Goal: Information Seeking & Learning: Learn about a topic

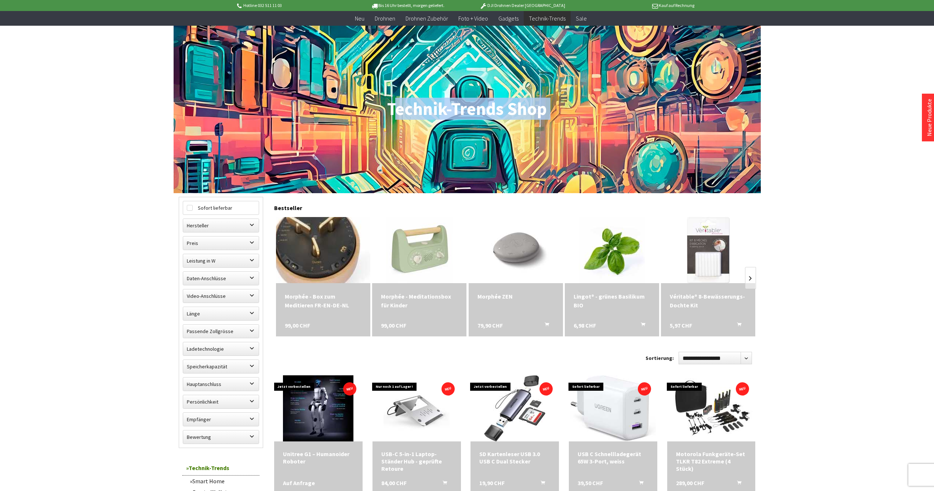
click at [316, 261] on img at bounding box center [322, 250] width 105 height 92
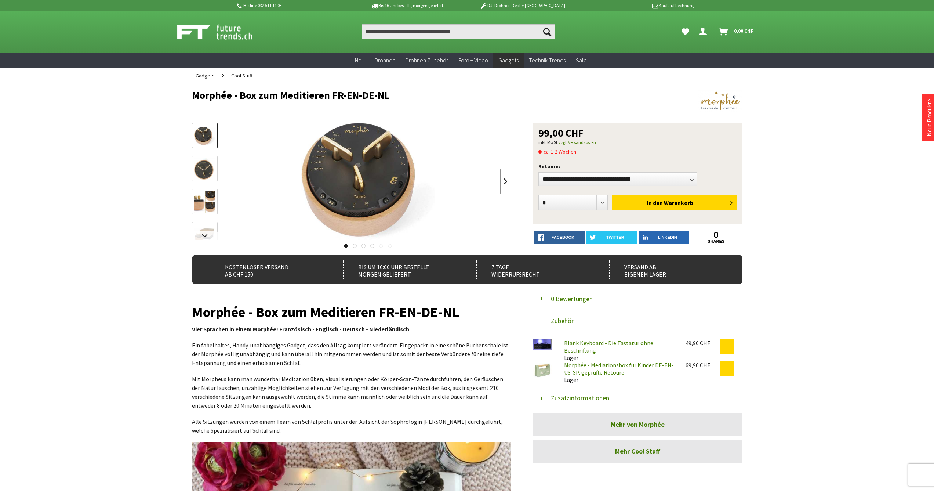
click at [506, 177] on link at bounding box center [505, 181] width 11 height 26
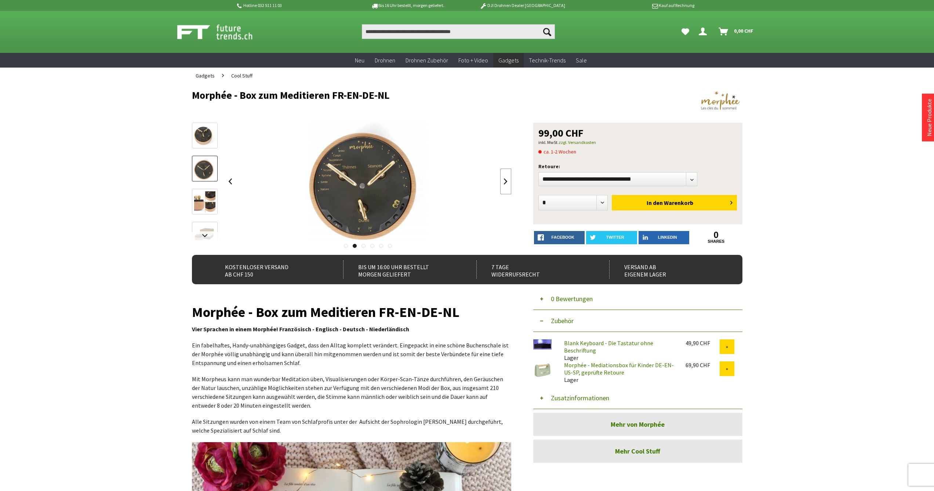
click at [502, 179] on link at bounding box center [505, 181] width 11 height 26
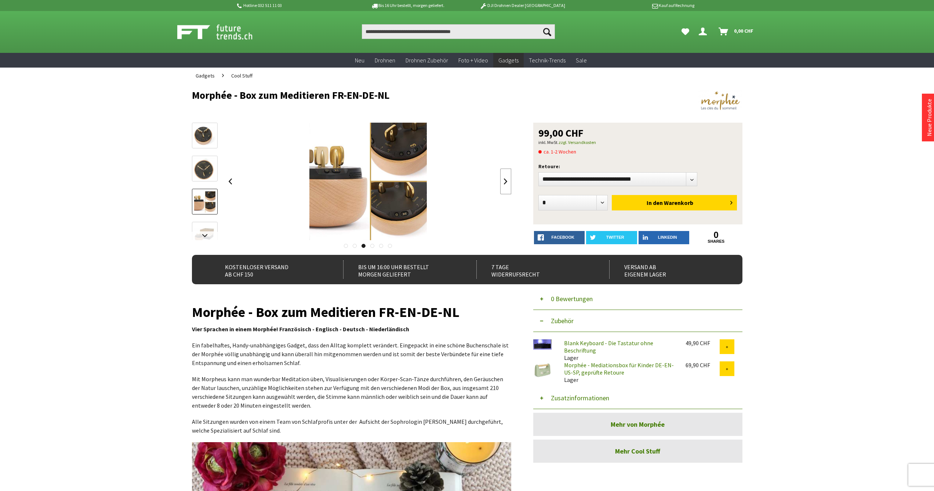
click at [502, 179] on link at bounding box center [505, 181] width 11 height 26
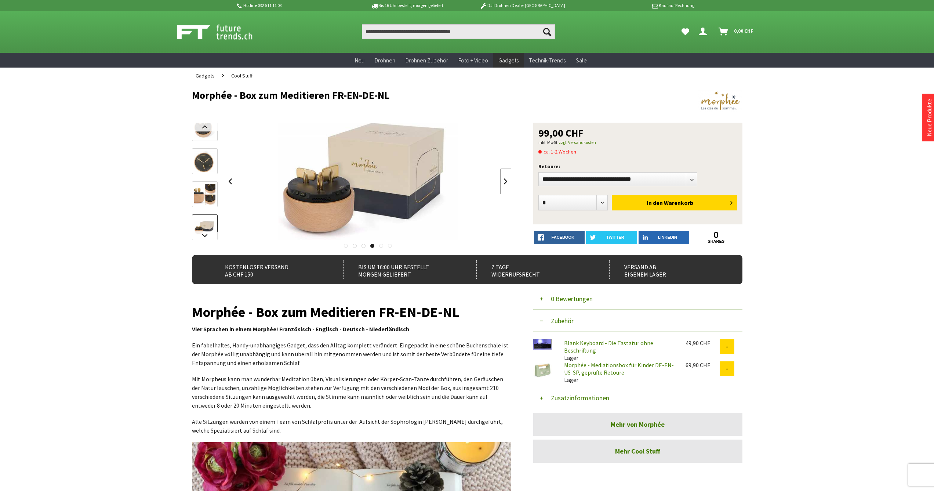
click at [502, 179] on link at bounding box center [505, 181] width 11 height 26
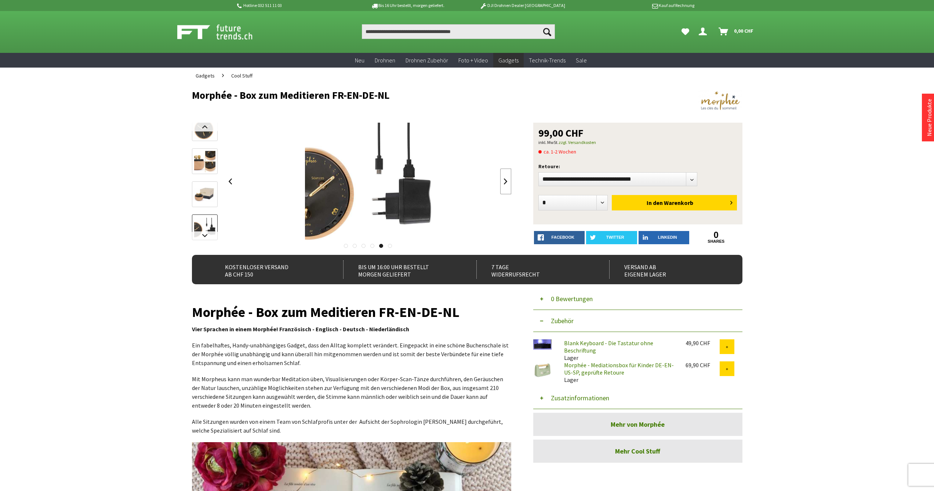
click at [502, 179] on link at bounding box center [505, 181] width 11 height 26
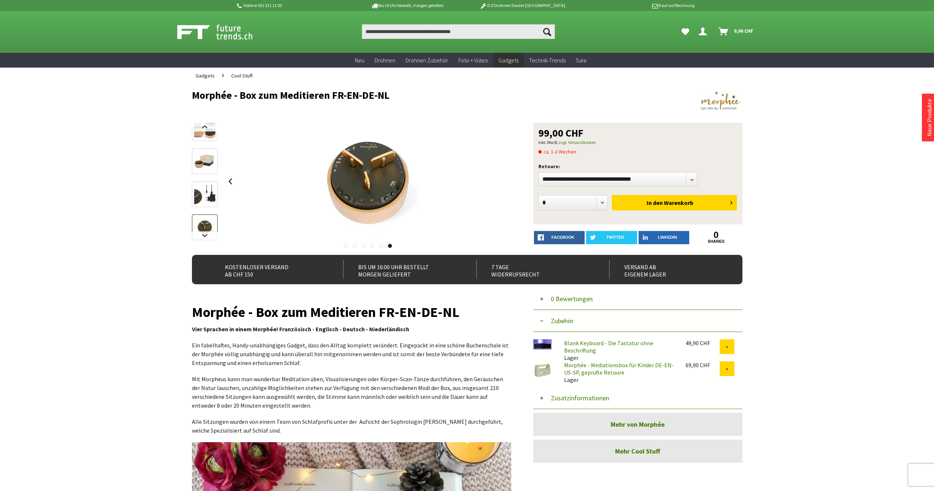
scroll to position [1, 0]
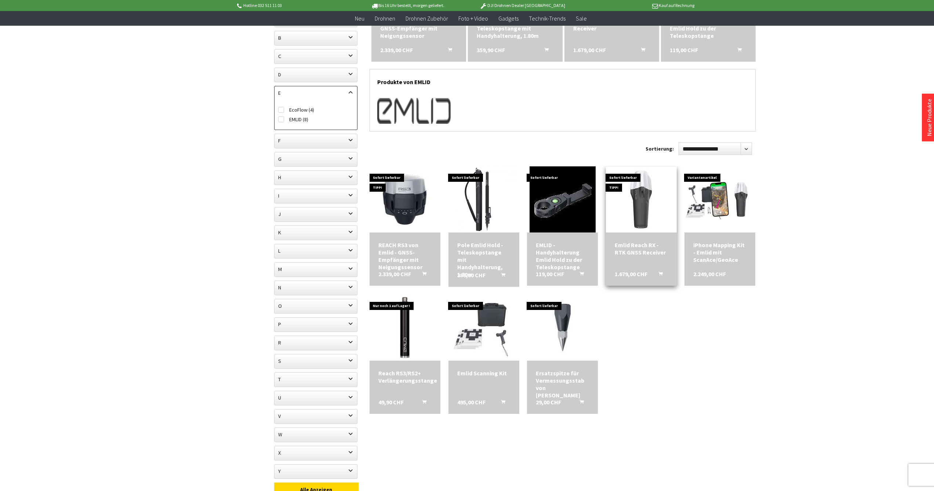
click at [624, 250] on div "Emlid Reach RX - RTK GNSS Receiver" at bounding box center [641, 248] width 53 height 15
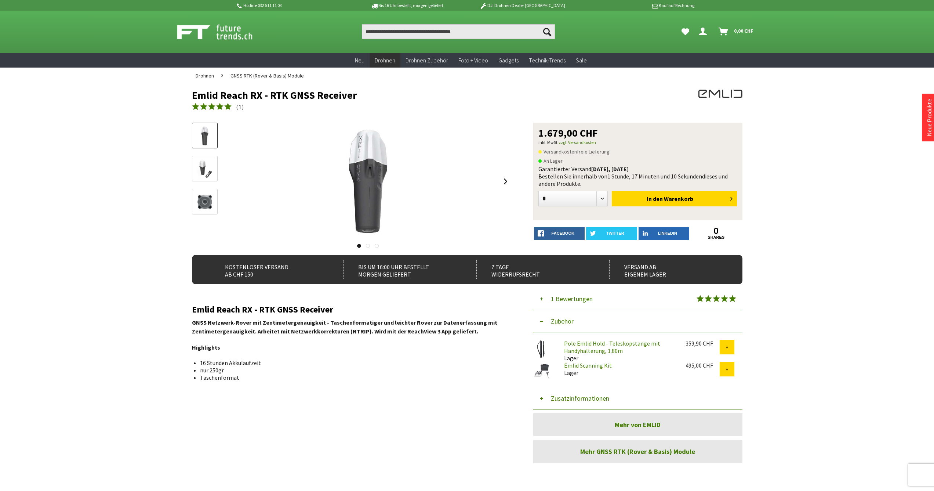
drag, startPoint x: 198, startPoint y: 92, endPoint x: 358, endPoint y: 91, distance: 160.4
click at [358, 91] on h1 "Emlid Reach RX - RTK GNSS Receiver" at bounding box center [412, 95] width 440 height 11
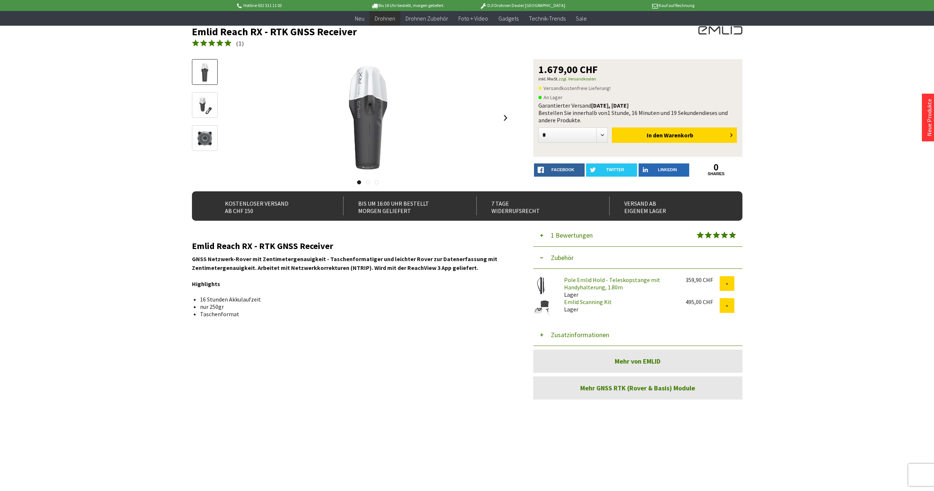
click at [201, 137] on img at bounding box center [204, 138] width 21 height 21
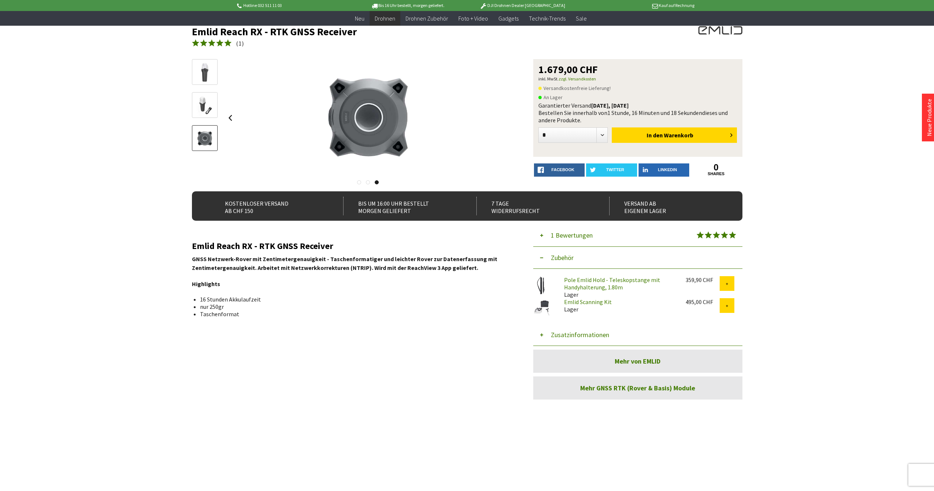
click at [203, 105] on img at bounding box center [204, 105] width 21 height 21
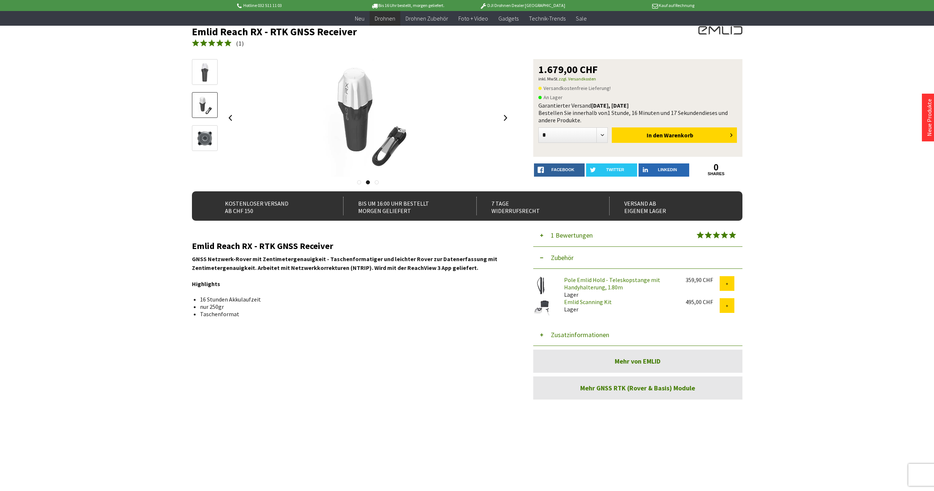
click at [205, 79] on img at bounding box center [204, 72] width 21 height 21
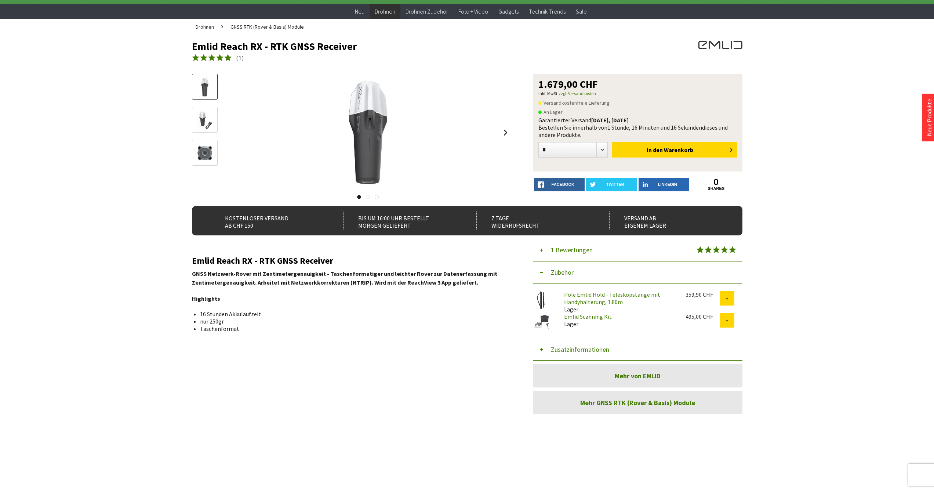
scroll to position [0, 0]
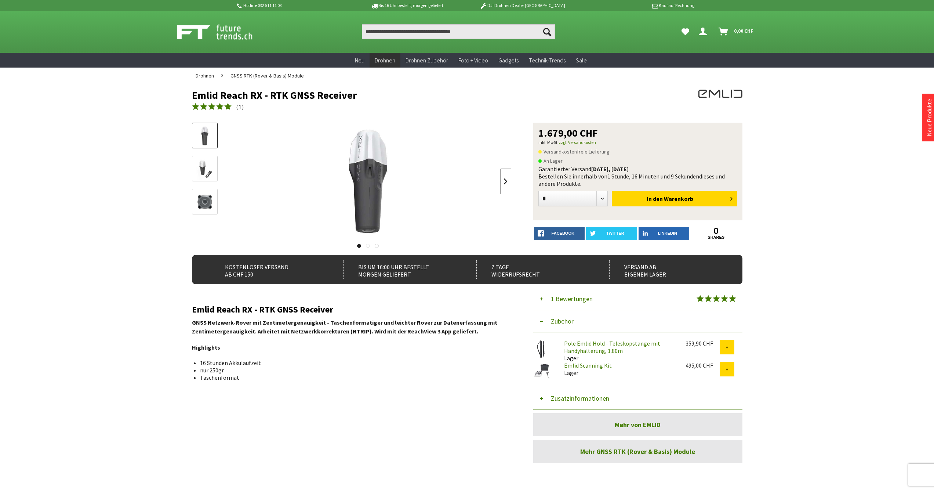
click at [509, 182] on link at bounding box center [505, 181] width 11 height 26
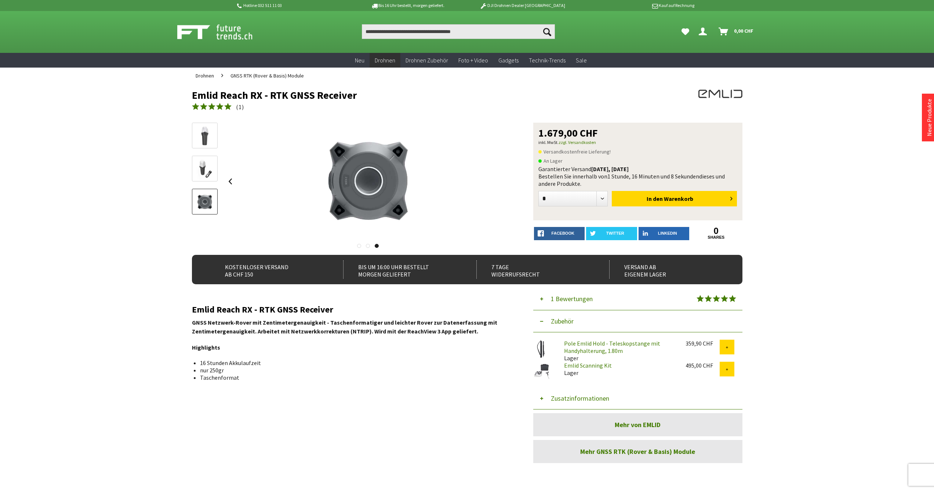
click at [509, 182] on div at bounding box center [368, 181] width 287 height 117
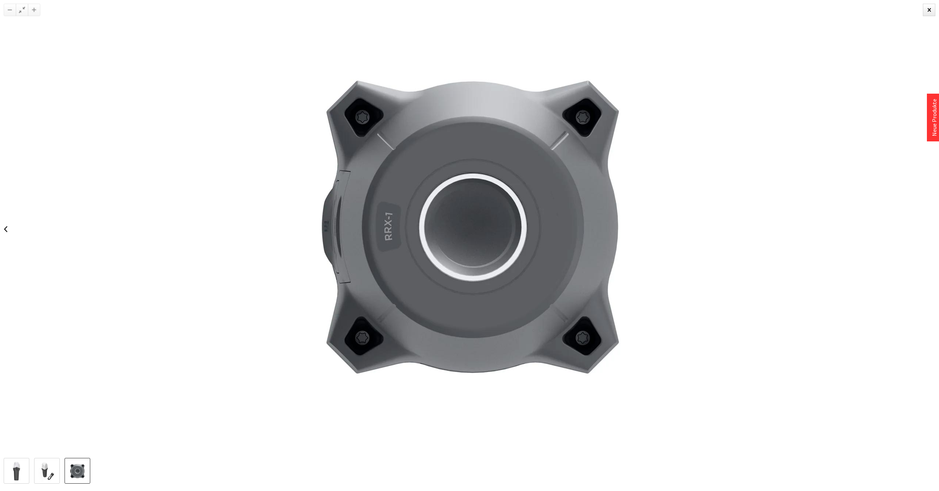
click at [750, 194] on div at bounding box center [470, 229] width 939 height 458
click at [926, 6] on div at bounding box center [929, 10] width 12 height 12
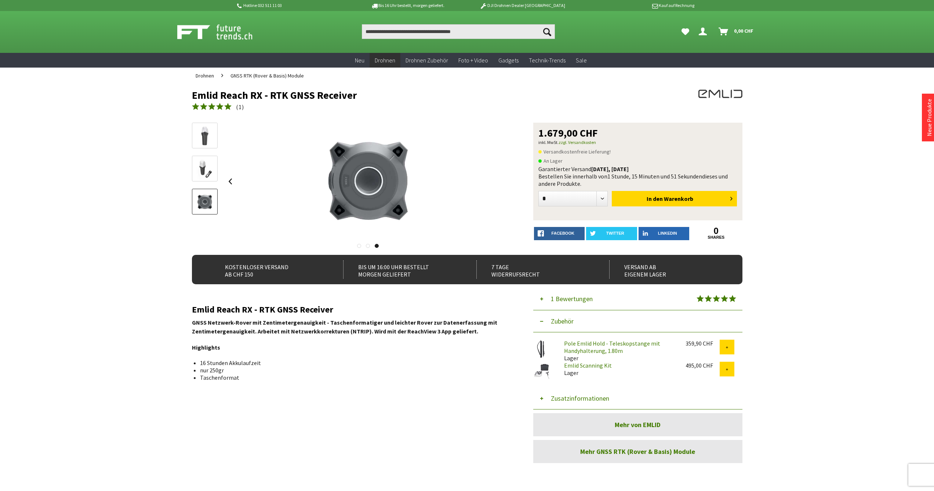
drag, startPoint x: 191, startPoint y: 97, endPoint x: 359, endPoint y: 91, distance: 167.4
drag, startPoint x: 294, startPoint y: 95, endPoint x: 266, endPoint y: 97, distance: 28.7
click at [295, 95] on h1 "Emlid Reach RX - RTK GNSS Receiver" at bounding box center [412, 95] width 440 height 11
drag, startPoint x: 193, startPoint y: 95, endPoint x: 340, endPoint y: 91, distance: 146.9
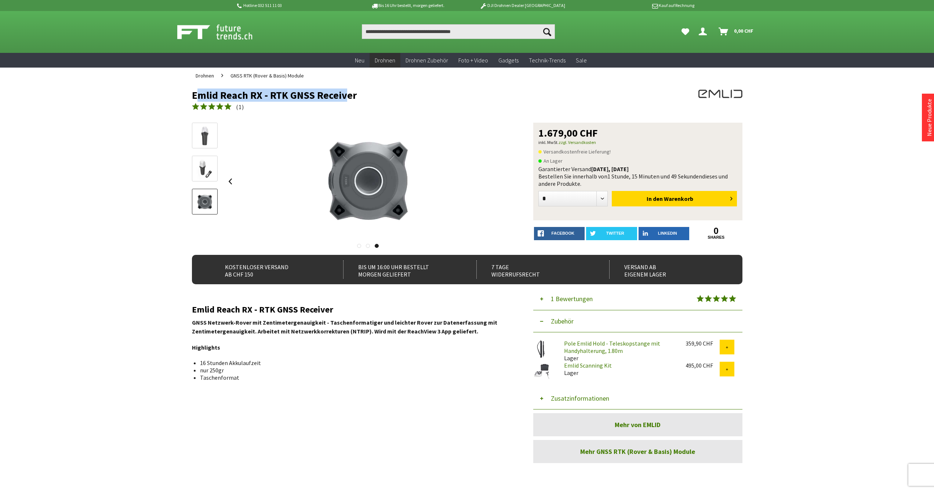
click at [340, 91] on h1 "Emlid Reach RX - RTK GNSS Receiver" at bounding box center [412, 95] width 440 height 11
click at [339, 91] on h1 "Emlid Reach RX - RTK GNSS Receiver" at bounding box center [412, 95] width 440 height 11
drag, startPoint x: 192, startPoint y: 95, endPoint x: 225, endPoint y: 93, distance: 33.4
click at [225, 93] on h1 "Emlid Reach RX - RTK GNSS Receiver" at bounding box center [412, 95] width 440 height 11
click at [233, 93] on h1 "Emlid Reach RX - RTK GNSS Receiver" at bounding box center [412, 95] width 440 height 11
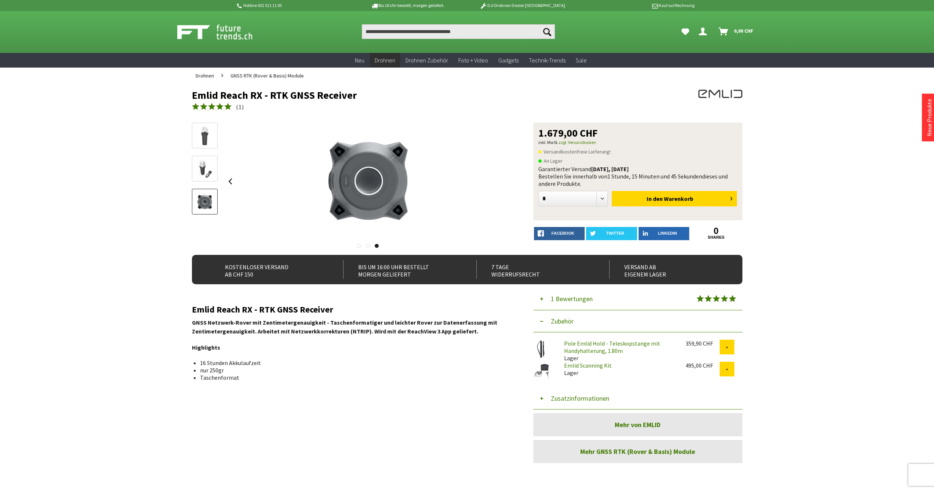
drag, startPoint x: 218, startPoint y: 95, endPoint x: 355, endPoint y: 93, distance: 136.5
click at [355, 93] on h1 "Emlid Reach RX - RTK GNSS Receiver" at bounding box center [412, 95] width 440 height 11
click at [356, 94] on h1 "Emlid Reach RX - RTK GNSS Receiver" at bounding box center [412, 95] width 440 height 11
click at [210, 170] on img at bounding box center [204, 168] width 21 height 21
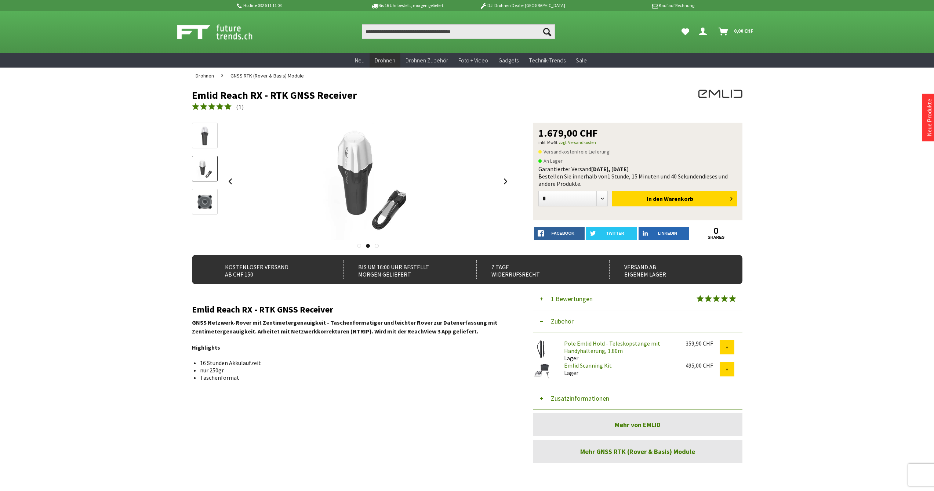
click at [213, 136] on img at bounding box center [204, 135] width 21 height 21
click at [205, 171] on img at bounding box center [204, 168] width 21 height 21
drag, startPoint x: 197, startPoint y: 138, endPoint x: 200, endPoint y: 157, distance: 19.6
click at [197, 138] on img at bounding box center [204, 135] width 21 height 21
click at [510, 181] on link at bounding box center [505, 181] width 11 height 26
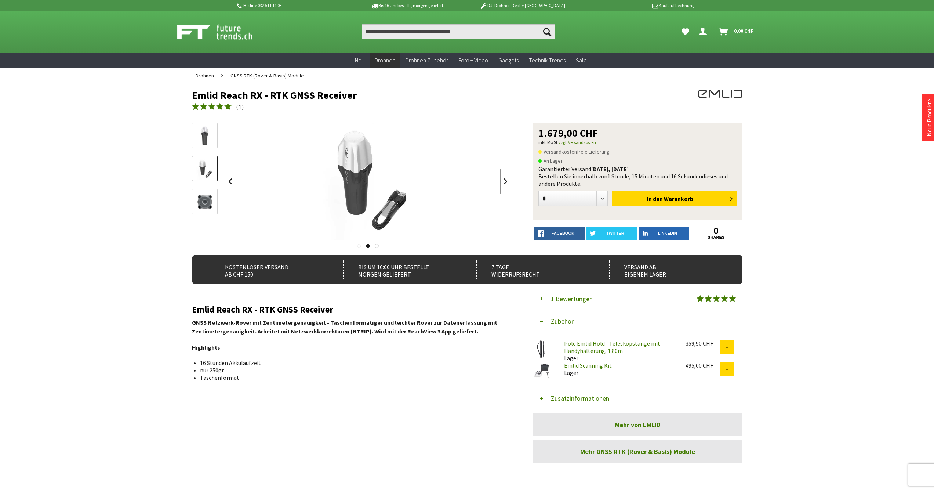
click at [508, 182] on link at bounding box center [505, 181] width 11 height 26
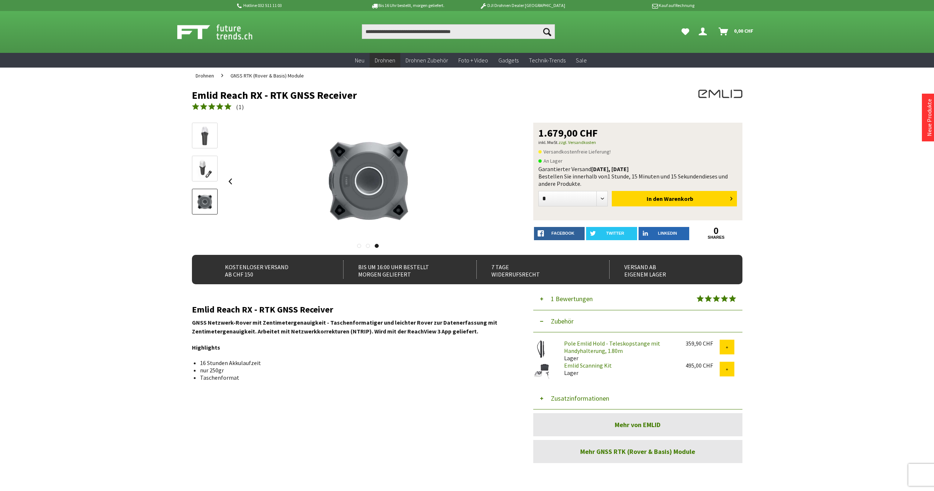
click at [509, 183] on div at bounding box center [368, 181] width 287 height 117
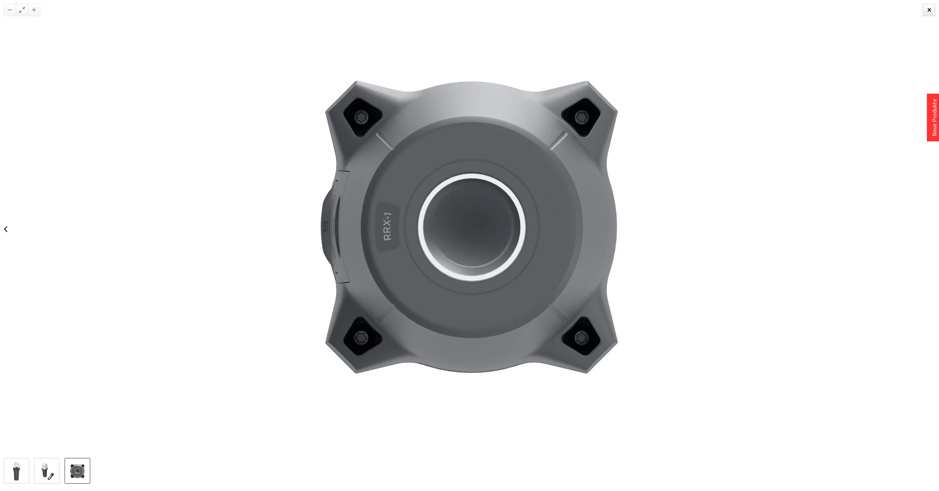
click at [724, 141] on div at bounding box center [469, 229] width 939 height 458
click at [932, 10] on div at bounding box center [929, 10] width 12 height 12
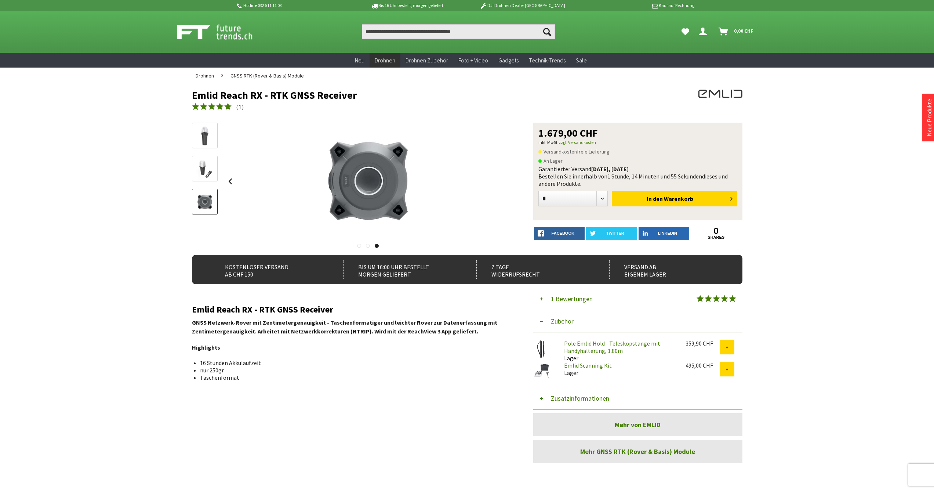
scroll to position [12, 0]
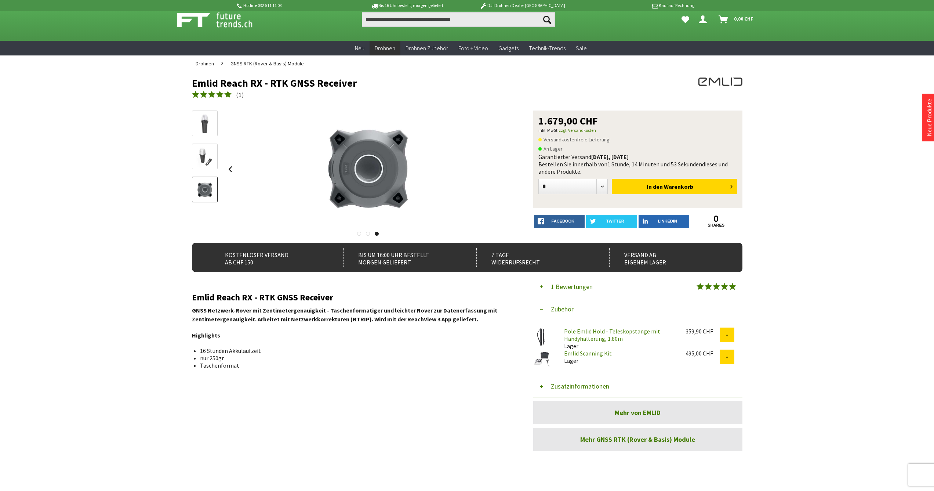
drag, startPoint x: 580, startPoint y: 119, endPoint x: 633, endPoint y: 118, distance: 53.2
click at [633, 118] on div "1.679,00 CHF inkl. MwSt. zzgl. Versandkosten Versandkostenfreie Lieferung! An L…" at bounding box center [637, 159] width 209 height 98
click at [633, 119] on div "1.679,00 CHF" at bounding box center [637, 121] width 199 height 10
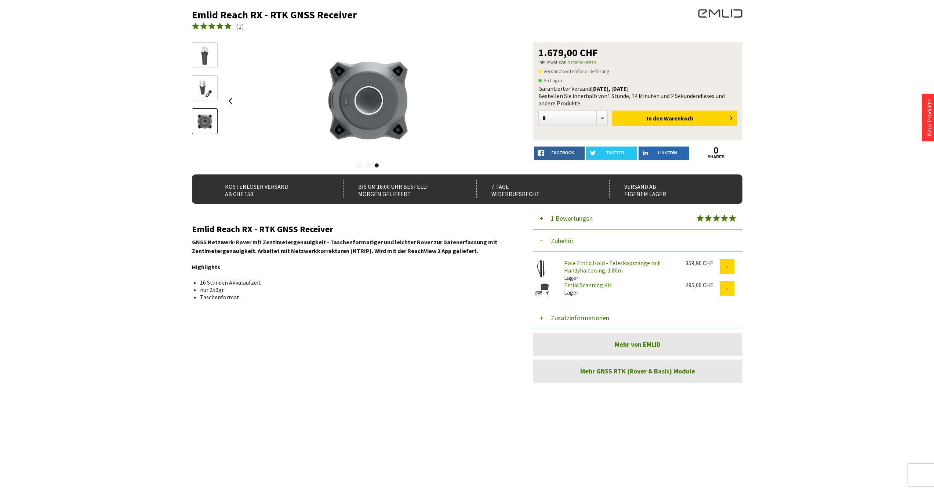
scroll to position [0, 0]
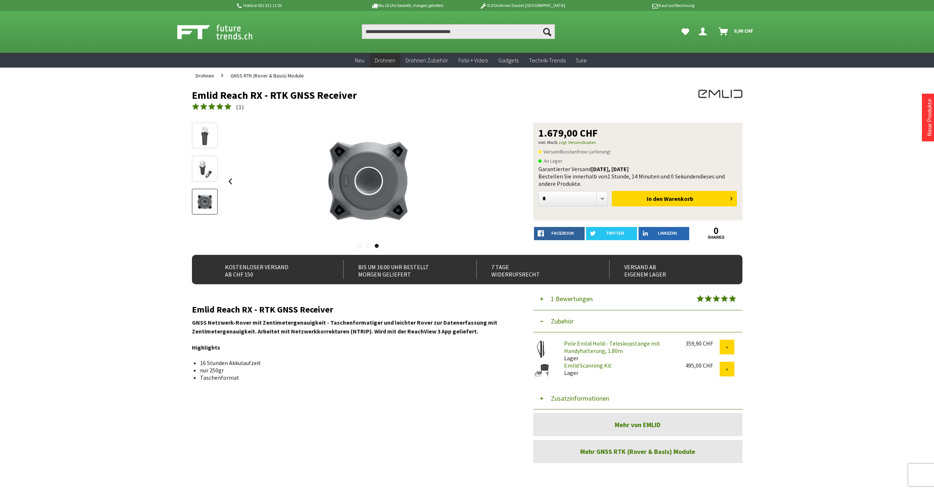
click at [367, 245] on link at bounding box center [368, 246] width 4 height 4
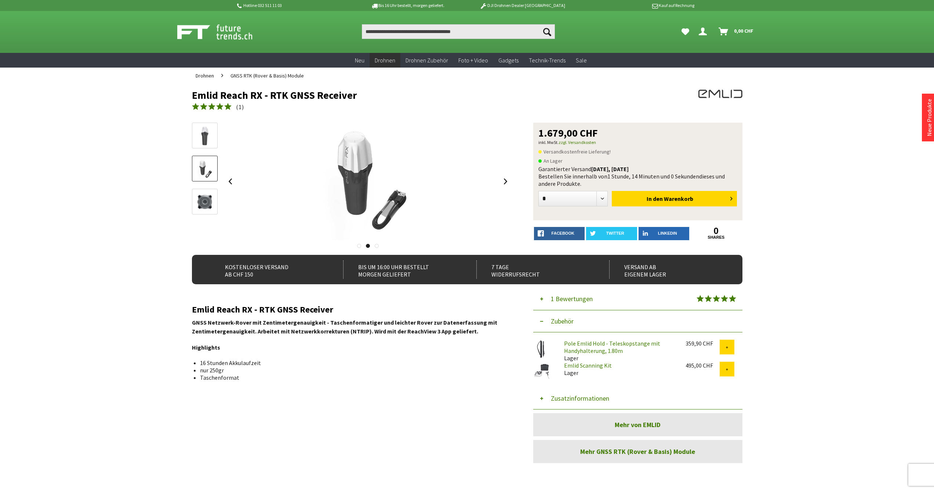
click at [360, 247] on link at bounding box center [359, 246] width 4 height 4
click at [367, 246] on link at bounding box center [368, 246] width 4 height 4
click at [376, 245] on link at bounding box center [377, 246] width 4 height 4
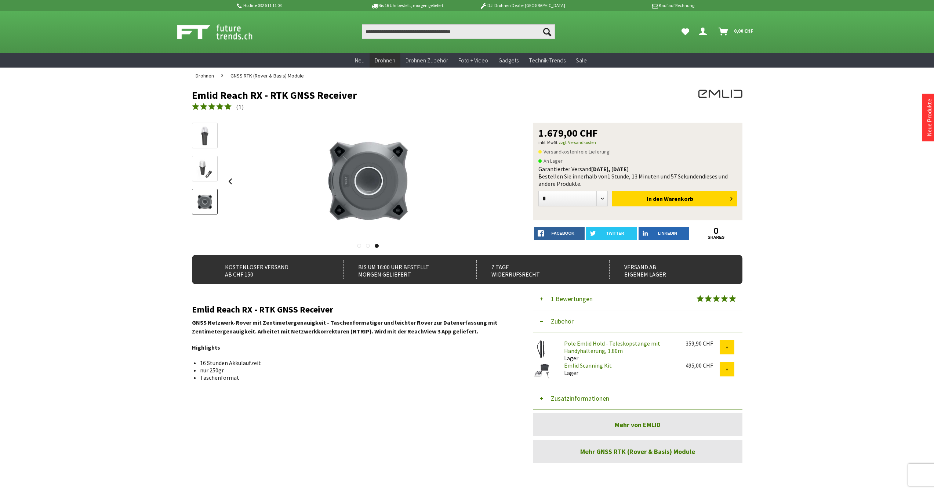
click at [368, 248] on link at bounding box center [368, 246] width 4 height 4
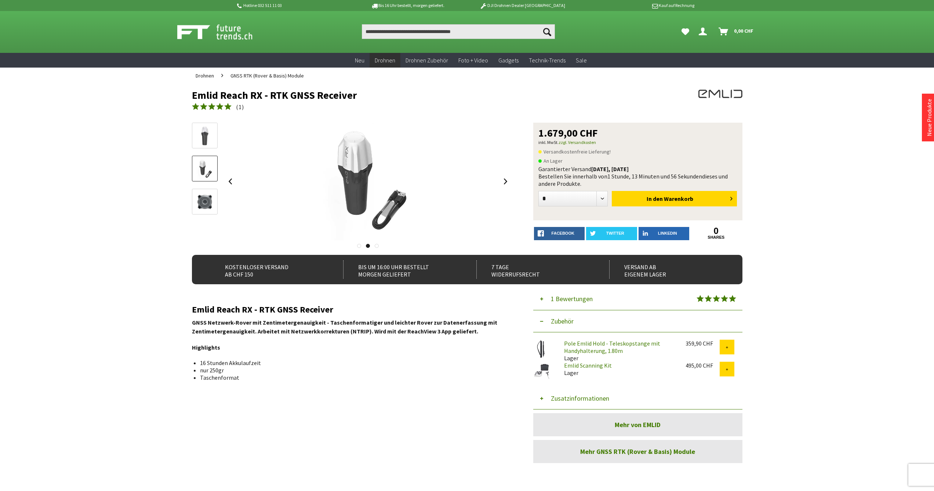
click at [357, 246] on link at bounding box center [359, 246] width 4 height 4
click at [369, 245] on link at bounding box center [368, 246] width 4 height 4
click at [378, 247] on link at bounding box center [377, 246] width 4 height 4
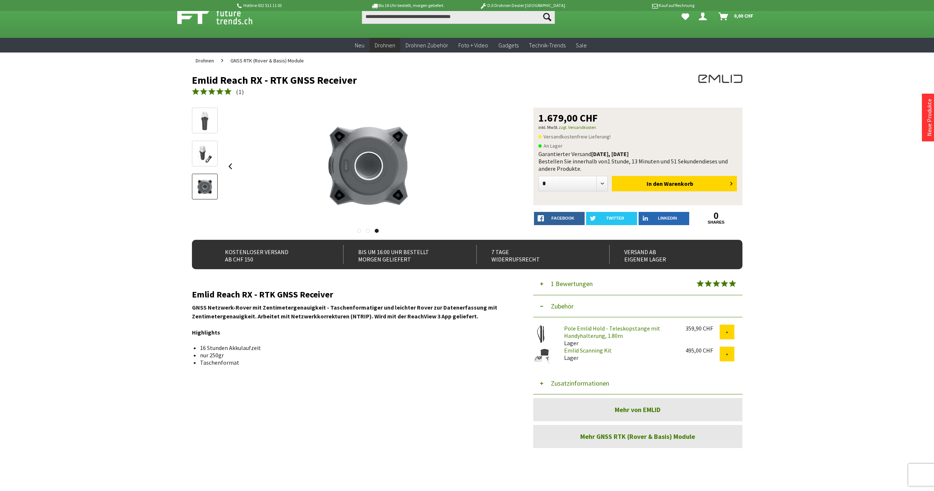
scroll to position [28, 0]
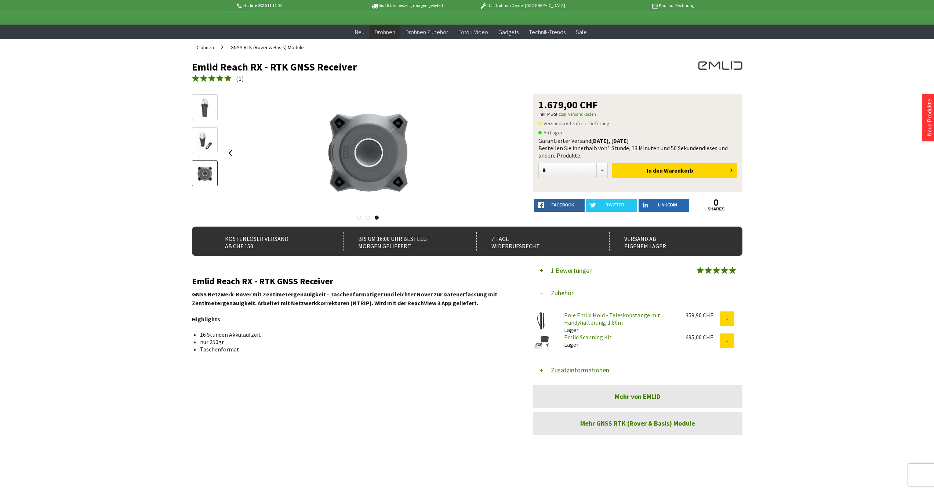
click at [511, 247] on div "7 Tage Widerrufsrecht" at bounding box center [534, 241] width 117 height 18
drag, startPoint x: 495, startPoint y: 244, endPoint x: 541, endPoint y: 245, distance: 45.9
click at [541, 245] on div "7 Tage Widerrufsrecht" at bounding box center [534, 241] width 117 height 18
drag, startPoint x: 547, startPoint y: 244, endPoint x: 483, endPoint y: 241, distance: 64.3
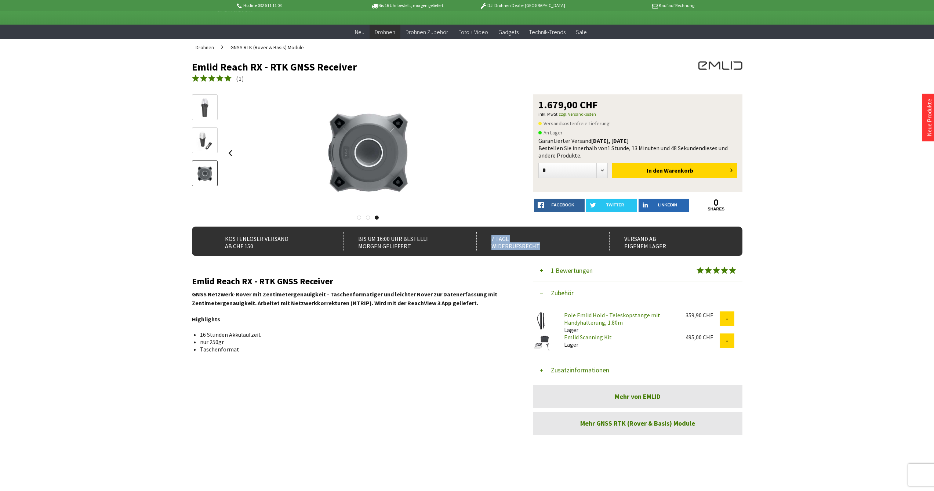
click at [483, 241] on div "7 Tage Widerrufsrecht" at bounding box center [534, 241] width 117 height 18
click at [482, 241] on div "7 Tage Widerrufsrecht" at bounding box center [534, 241] width 117 height 18
drag, startPoint x: 331, startPoint y: 238, endPoint x: 276, endPoint y: 239, distance: 55.4
click at [284, 237] on div "Kostenloser Versand ab CHF 150 Bis um 16:00 Uhr bestellt Morgen geliefert 7 Tag…" at bounding box center [467, 240] width 550 height 29
drag, startPoint x: 276, startPoint y: 239, endPoint x: 261, endPoint y: 242, distance: 15.3
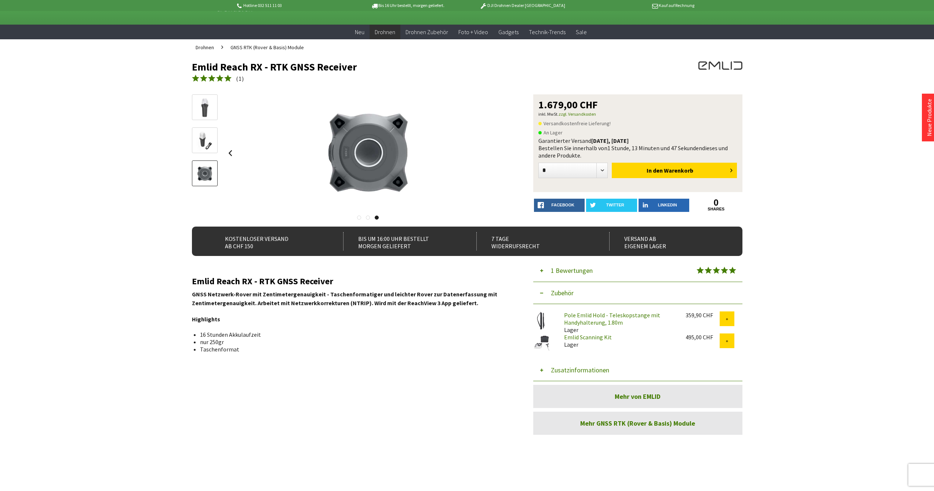
click at [275, 239] on div "Kostenloser Versand ab CHF 150" at bounding box center [268, 241] width 117 height 18
drag, startPoint x: 225, startPoint y: 237, endPoint x: 296, endPoint y: 247, distance: 71.4
click at [296, 247] on div "Kostenloser Versand ab CHF 150" at bounding box center [268, 241] width 117 height 18
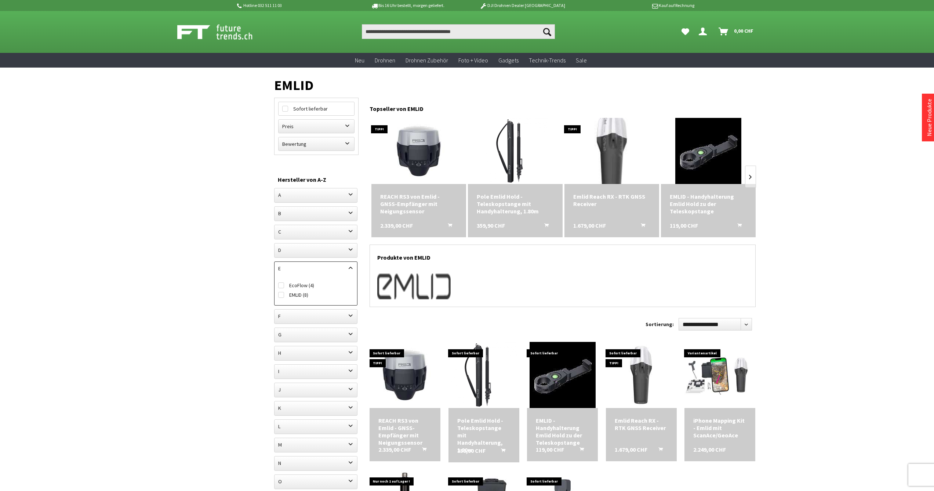
click at [614, 183] on img at bounding box center [611, 151] width 92 height 92
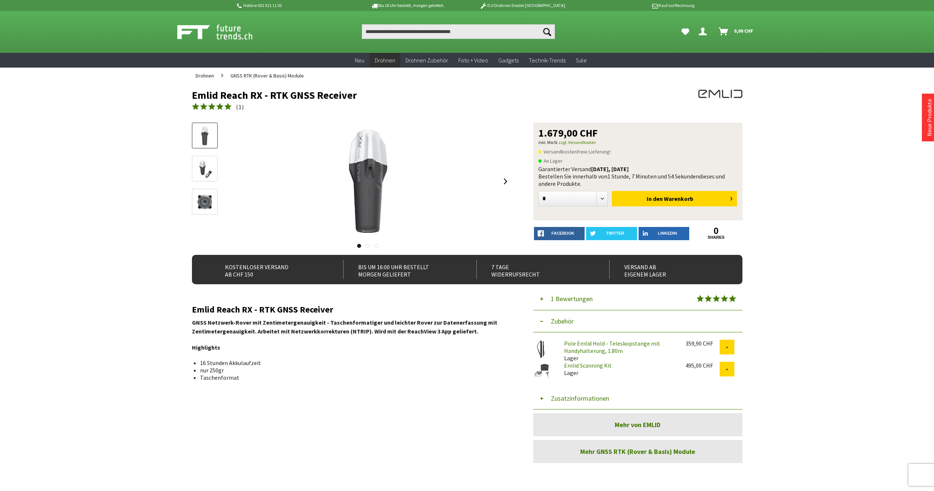
drag, startPoint x: 192, startPoint y: 95, endPoint x: 385, endPoint y: 92, distance: 192.7
click at [345, 98] on h1 "Emlid Reach RX - RTK GNSS Receiver" at bounding box center [412, 95] width 440 height 11
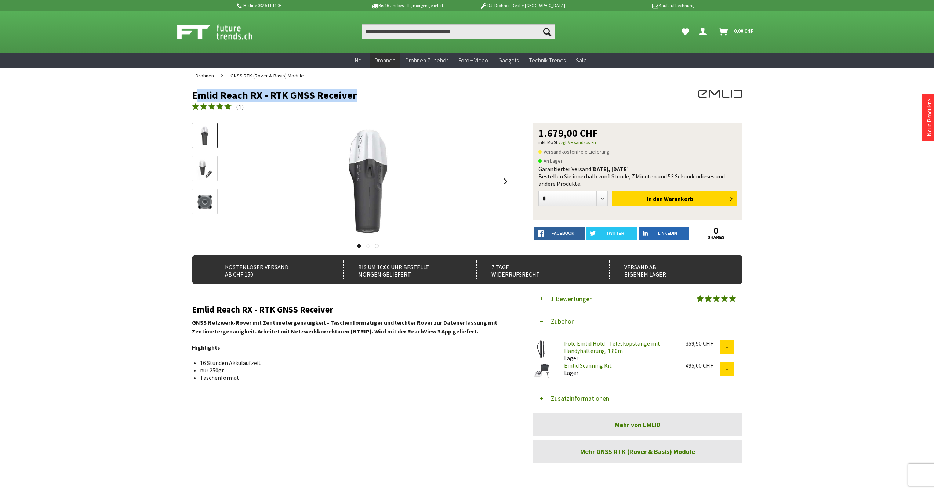
click at [592, 99] on h1 "Emlid Reach RX - RTK GNSS Receiver" at bounding box center [412, 95] width 440 height 11
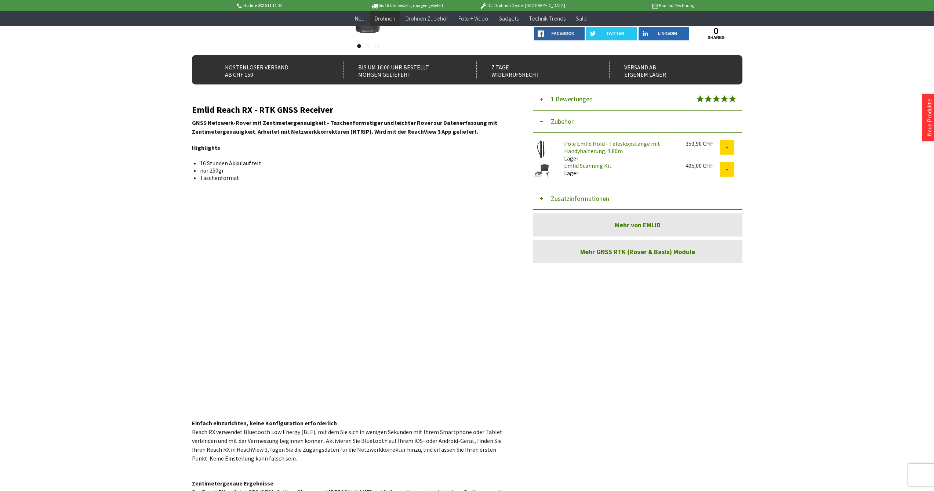
scroll to position [12, 0]
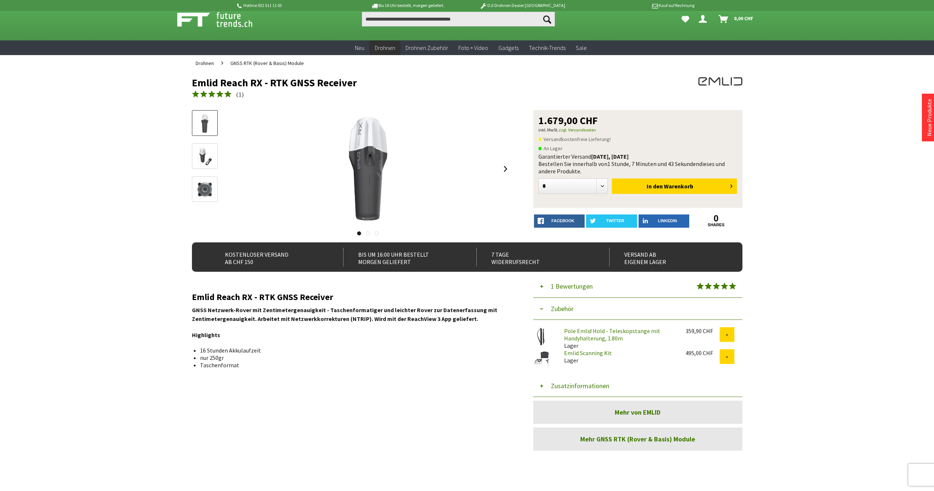
click at [461, 321] on strong "GNSS Netzwerk-Rover mit Zentimetergenauigkeit - Taschenformatiger und leichter …" at bounding box center [344, 314] width 305 height 16
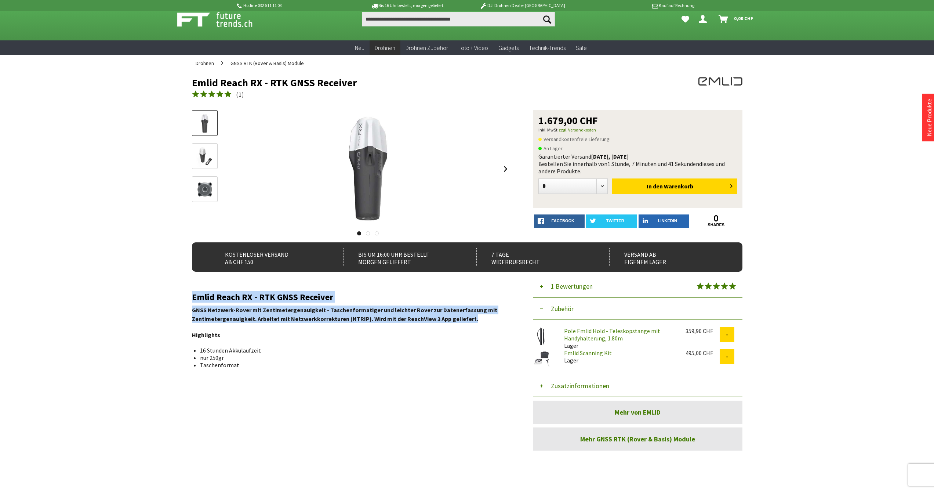
drag, startPoint x: 425, startPoint y: 319, endPoint x: 192, endPoint y: 297, distance: 233.7
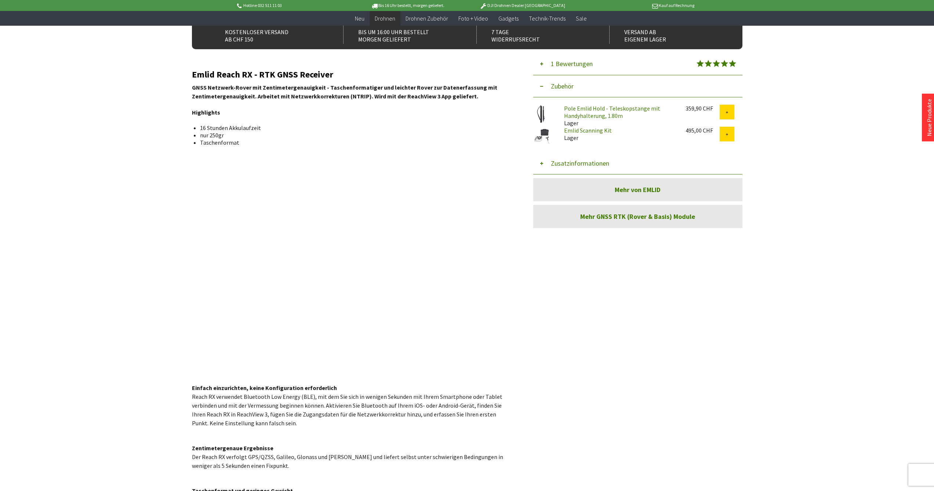
scroll to position [390, 0]
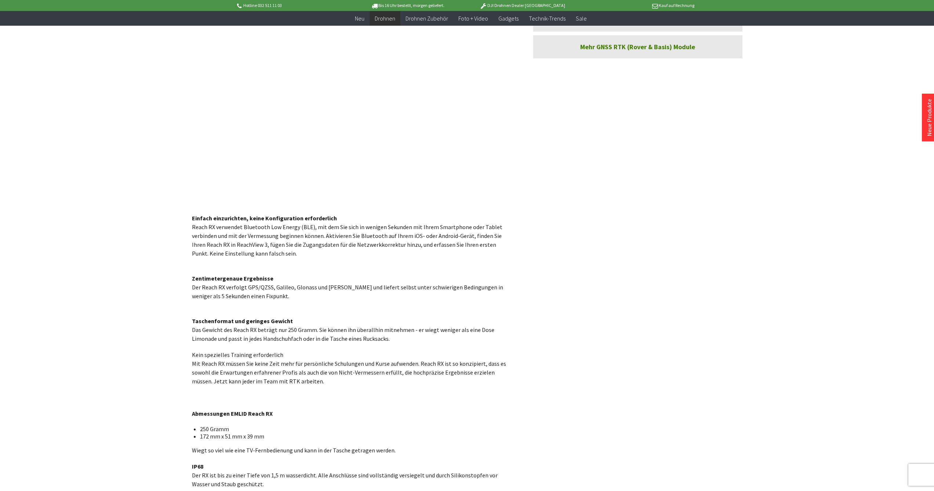
click at [369, 329] on p "Taschenformat und geringes Gewicht Das Gewicht des Reach RX beträgt nur 250 Gra…" at bounding box center [351, 325] width 319 height 35
click at [368, 330] on p "Taschenformat und geringes Gewicht Das Gewicht des Reach RX beträgt nur 250 Gra…" at bounding box center [351, 325] width 319 height 35
click at [358, 334] on p "Taschenformat und geringes Gewicht Das Gewicht des Reach RX beträgt nur 250 Gra…" at bounding box center [351, 325] width 319 height 35
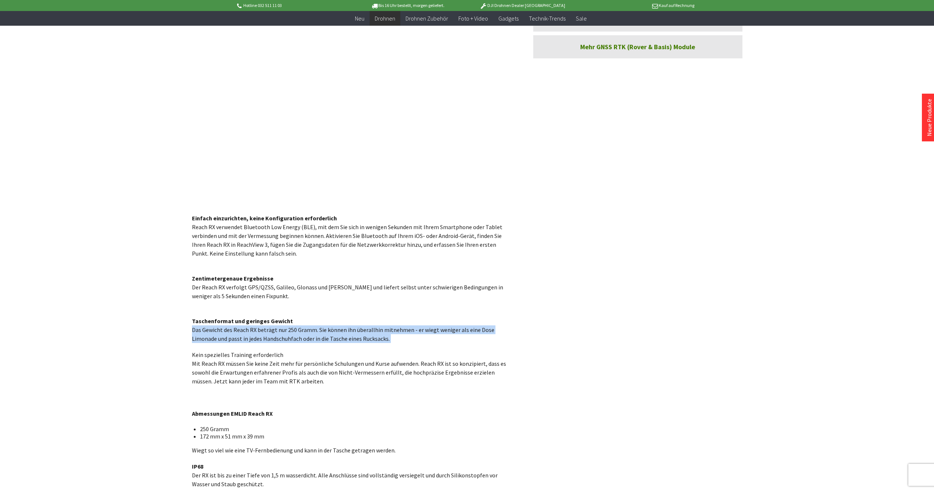
click at [358, 334] on p "Taschenformat und geringes Gewicht Das Gewicht des Reach RX beträgt nur 250 Gra…" at bounding box center [351, 325] width 319 height 35
click at [365, 331] on p "Taschenformat und geringes Gewicht Das Gewicht des Reach RX beträgt nur 250 Gra…" at bounding box center [351, 325] width 319 height 35
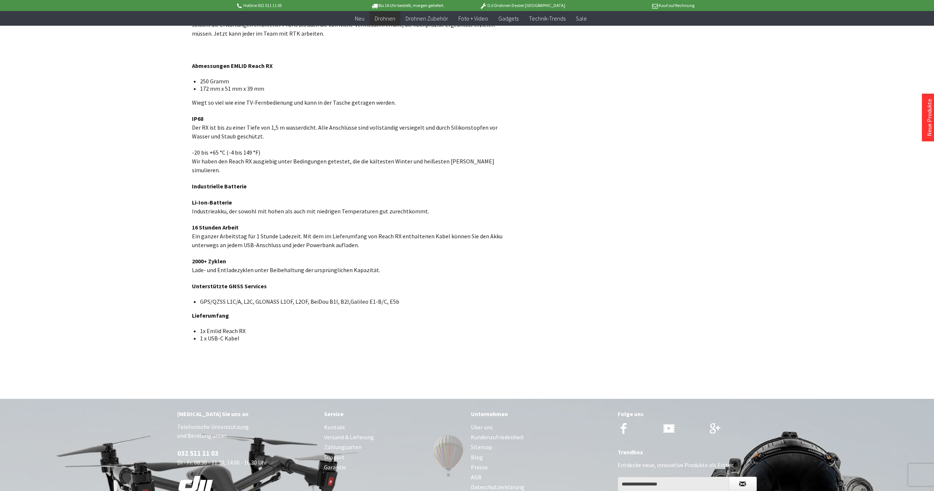
scroll to position [723, 0]
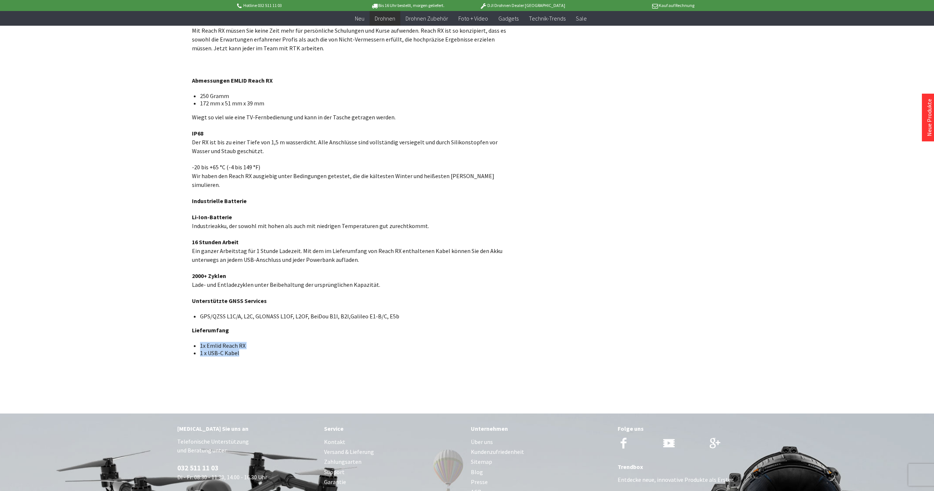
drag, startPoint x: 305, startPoint y: 340, endPoint x: 321, endPoint y: 323, distance: 23.9
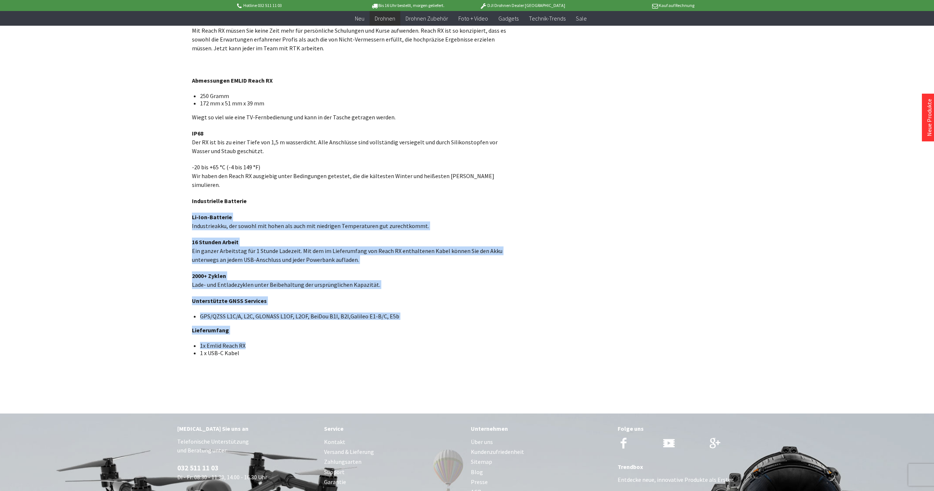
drag, startPoint x: 308, startPoint y: 199, endPoint x: 478, endPoint y: 334, distance: 216.3
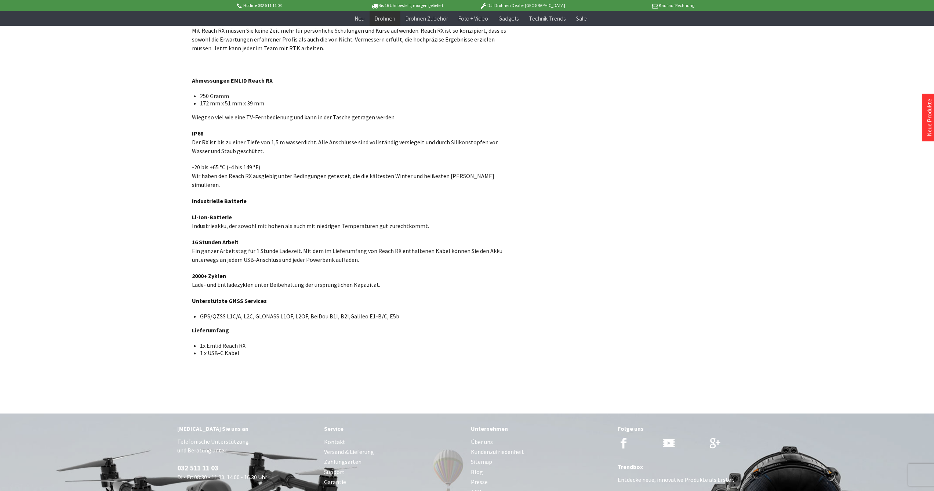
click at [478, 342] on li "1x Emlid Reach RX" at bounding box center [352, 345] width 305 height 7
drag, startPoint x: 405, startPoint y: 313, endPoint x: 187, endPoint y: 77, distance: 320.7
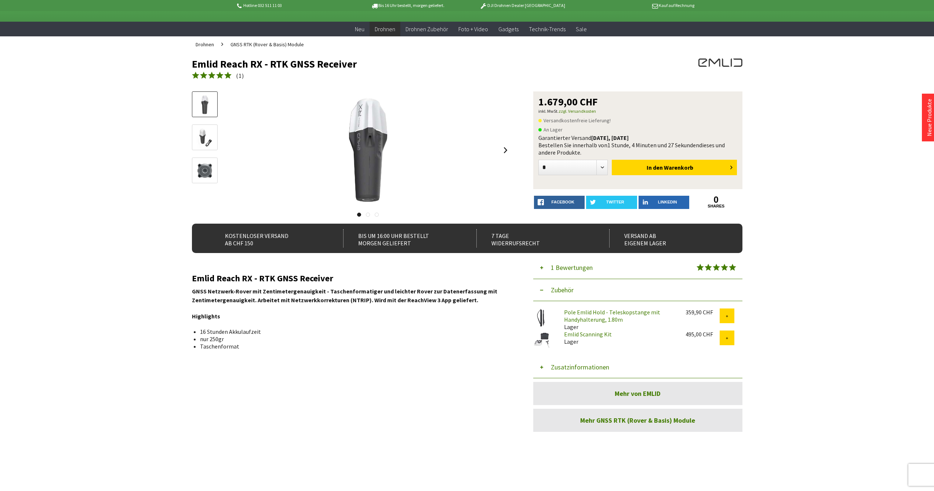
scroll to position [30, 0]
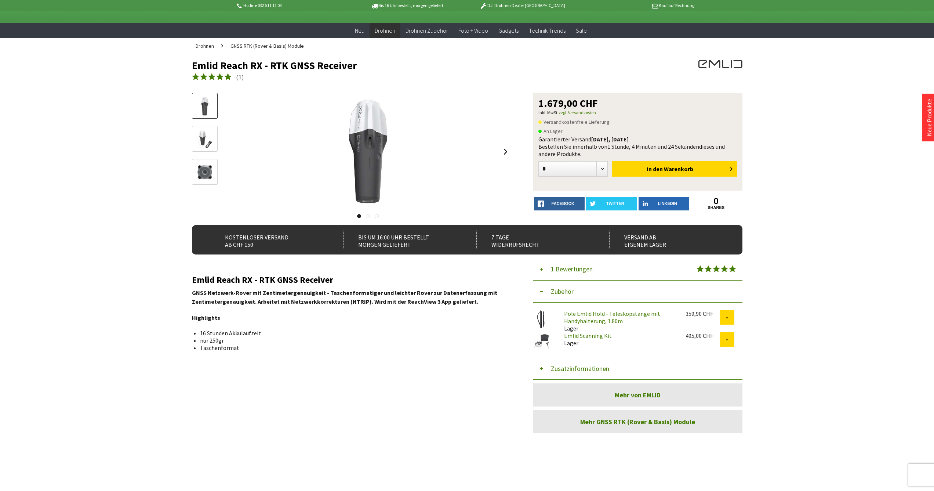
click at [366, 215] on link at bounding box center [368, 216] width 4 height 4
click at [377, 218] on link at bounding box center [377, 216] width 4 height 4
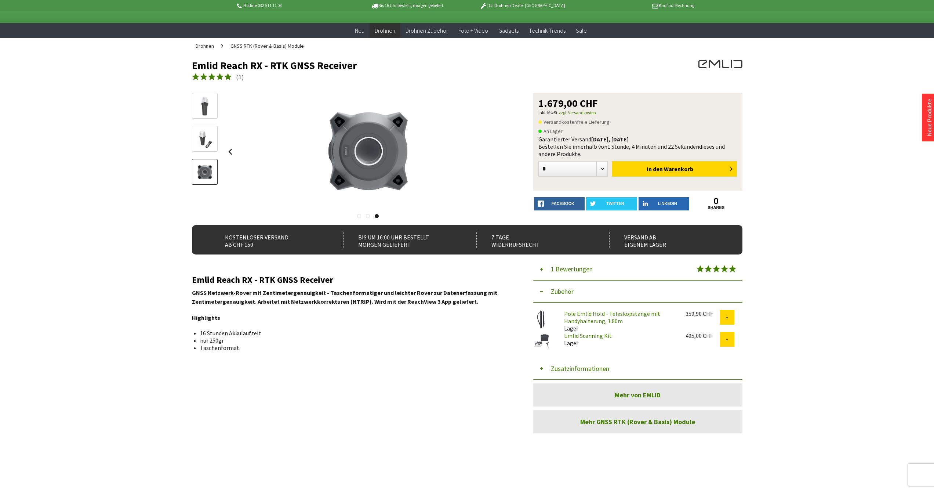
click at [368, 218] on link at bounding box center [368, 216] width 4 height 4
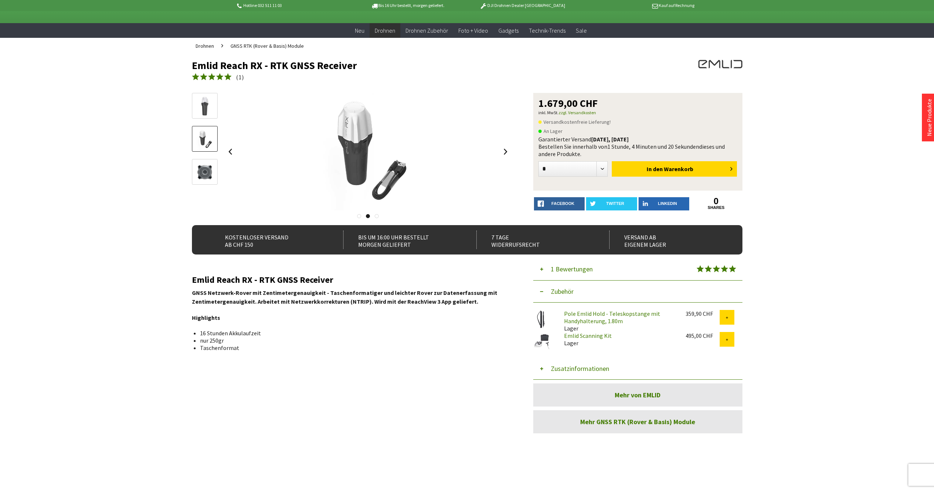
click at [359, 214] on link at bounding box center [359, 216] width 4 height 4
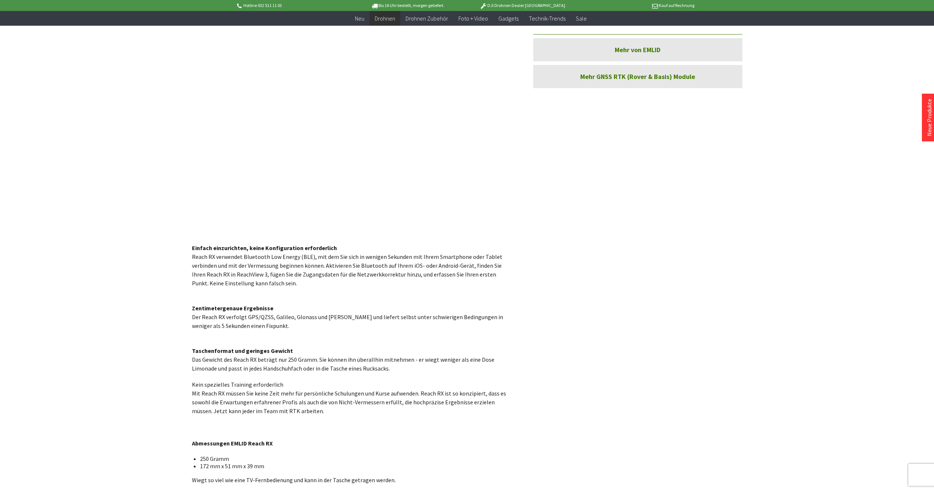
scroll to position [361, 0]
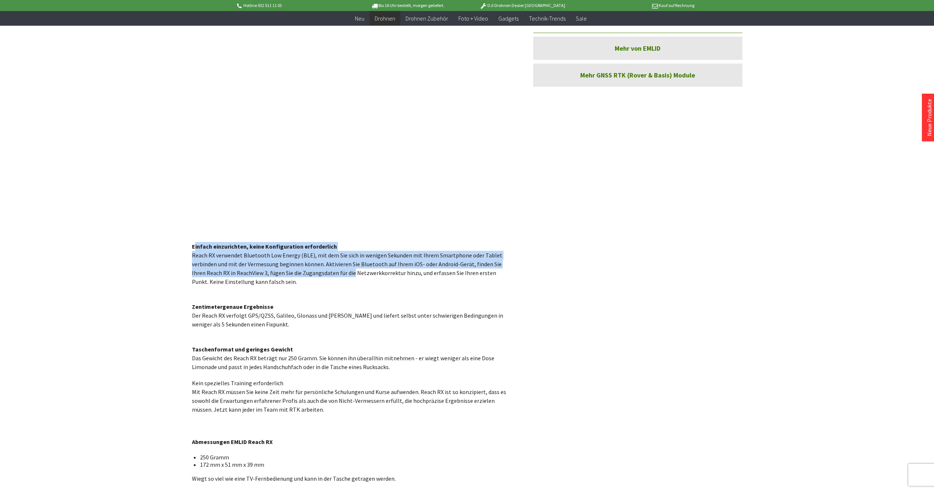
drag, startPoint x: 258, startPoint y: 257, endPoint x: 339, endPoint y: 270, distance: 82.1
click at [339, 270] on p "Einfach einzurichten, keine Konfiguration erforderlich Reach RX verwendet Bluet…" at bounding box center [351, 264] width 319 height 44
click at [335, 271] on p "Einfach einzurichten, keine Konfiguration erforderlich Reach RX verwendet Bluet…" at bounding box center [351, 264] width 319 height 44
drag, startPoint x: 282, startPoint y: 285, endPoint x: 193, endPoint y: 244, distance: 98.0
click at [193, 244] on p "Einfach einzurichten, keine Konfiguration erforderlich Reach RX verwendet Bluet…" at bounding box center [351, 264] width 319 height 44
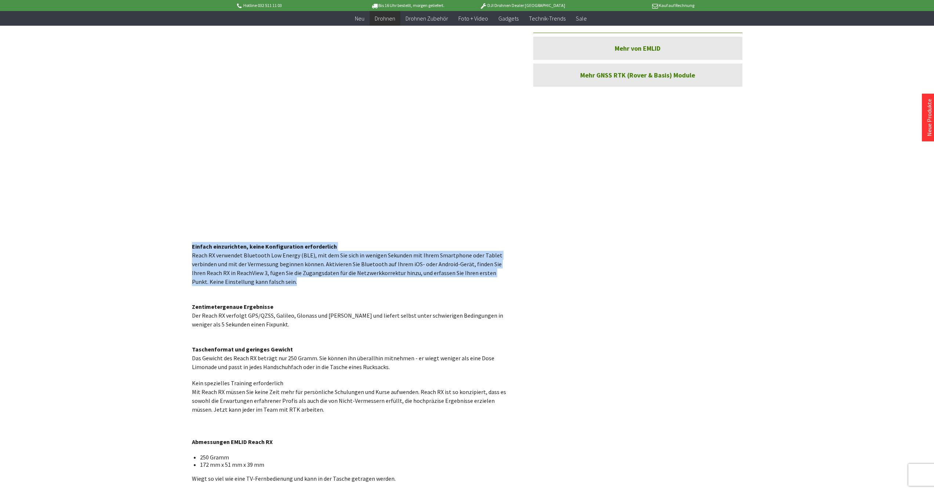
click at [227, 247] on strong "Einfach einzurichten, keine Konfiguration erforderlich" at bounding box center [264, 246] width 145 height 7
drag, startPoint x: 281, startPoint y: 281, endPoint x: 192, endPoint y: 243, distance: 96.7
click at [192, 243] on p "Einfach einzurichten, keine Konfiguration erforderlich Reach RX verwendet Bluet…" at bounding box center [351, 264] width 319 height 44
click at [350, 280] on p "Einfach einzurichten, keine Konfiguration erforderlich Reach RX verwendet Bluet…" at bounding box center [351, 264] width 319 height 44
drag, startPoint x: 471, startPoint y: 249, endPoint x: 499, endPoint y: 298, distance: 56.2
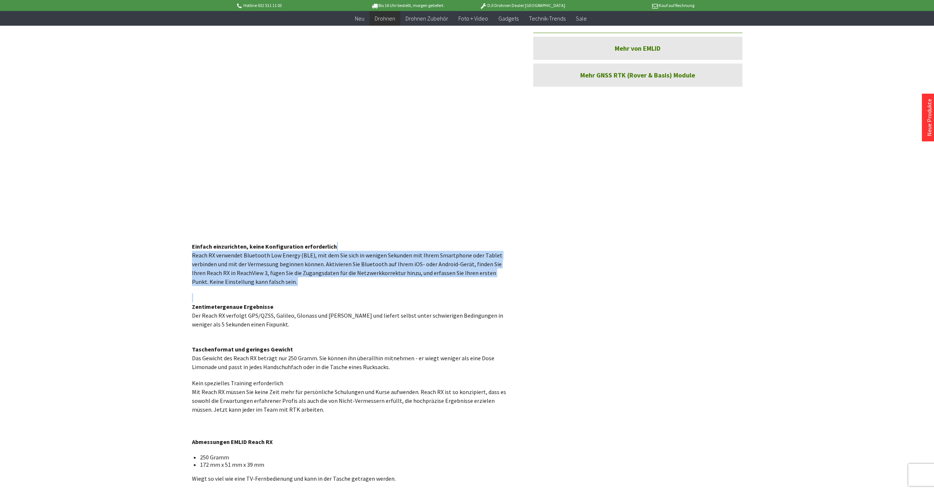
click at [499, 298] on div "Emlid Reach RX - RTK GNSS Receiver GNSS Netzwerk-Rover mit Zentimetergenauigkei…" at bounding box center [351, 330] width 319 height 804
click at [499, 298] on p "Zentimetergenaue Ergebnisse Der Reach RX verfolgt GPS/QZSS, Galileo, Glonass un…" at bounding box center [351, 310] width 319 height 35
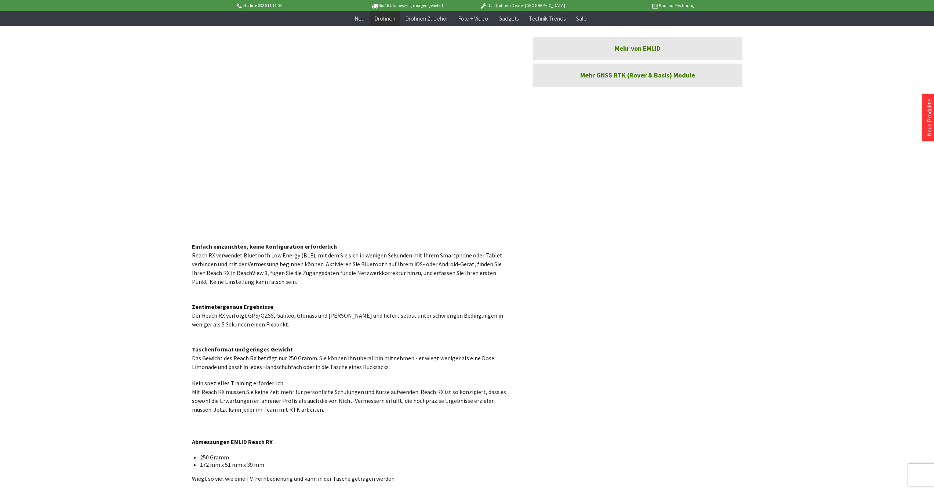
click at [365, 286] on div "Emlid Reach RX - RTK GNSS Receiver GNSS Netzwerk-Rover mit Zentimetergenauigkei…" at bounding box center [351, 330] width 319 height 804
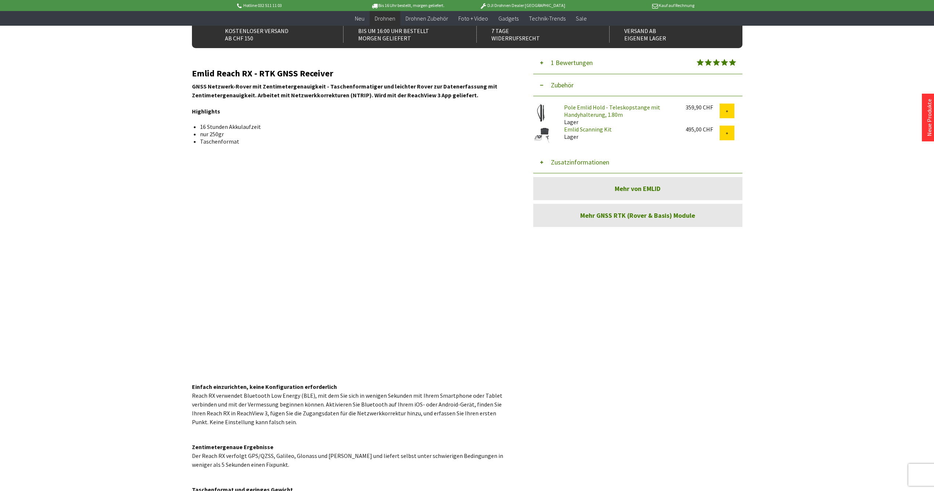
scroll to position [0, 0]
